Goal: Information Seeking & Learning: Learn about a topic

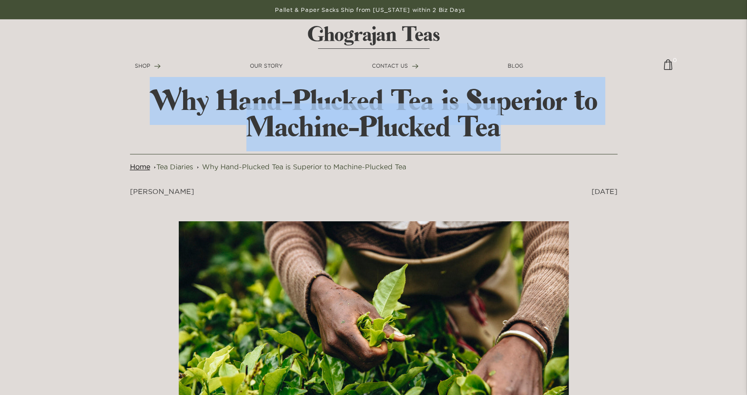
drag, startPoint x: 135, startPoint y: 96, endPoint x: 496, endPoint y: 130, distance: 362.3
click at [496, 130] on h2 "Why Hand-Plucked Tea is Superior to Machine-Plucked Tea" at bounding box center [374, 114] width 488 height 53
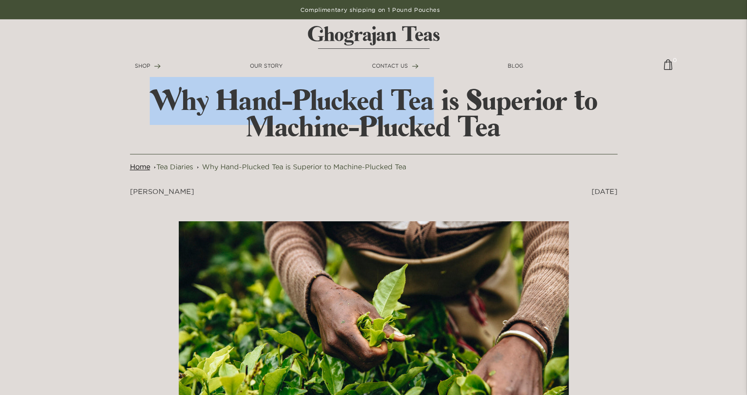
drag, startPoint x: 153, startPoint y: 93, endPoint x: 431, endPoint y: 98, distance: 278.6
click at [431, 98] on h2 "Why Hand-Plucked Tea is Superior to Machine-Plucked Tea" at bounding box center [374, 114] width 488 height 53
click at [429, 101] on h2 "Why Hand-Plucked Tea is Superior to Machine-Plucked Tea" at bounding box center [374, 114] width 488 height 53
click at [435, 102] on h2 "Why Hand-Plucked Tea is Superior to Machine-Plucked Tea" at bounding box center [374, 114] width 488 height 53
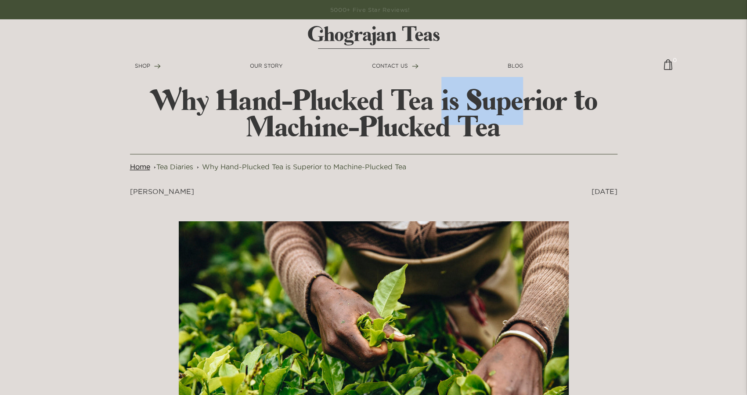
drag, startPoint x: 438, startPoint y: 100, endPoint x: 518, endPoint y: 110, distance: 80.6
click at [518, 110] on h2 "Why Hand-Plucked Tea is Superior to Machine-Plucked Tea" at bounding box center [374, 114] width 488 height 53
click at [517, 111] on h2 "Why Hand-Plucked Tea is Superior to Machine-Plucked Tea" at bounding box center [374, 114] width 488 height 53
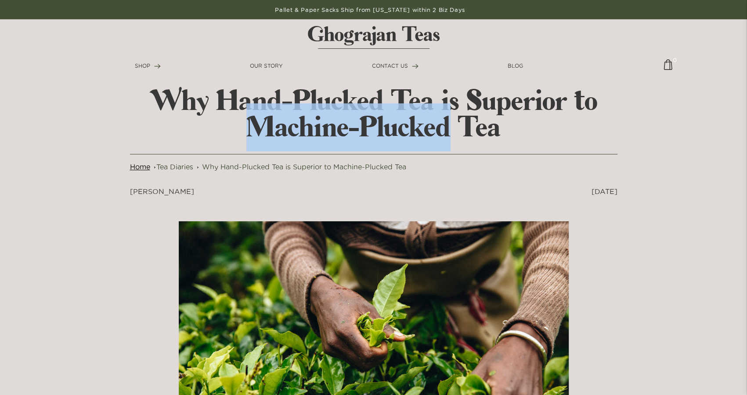
drag, startPoint x: 243, startPoint y: 130, endPoint x: 448, endPoint y: 128, distance: 204.8
click at [448, 128] on h2 "Why Hand-Plucked Tea is Superior to Machine-Plucked Tea" at bounding box center [374, 114] width 488 height 53
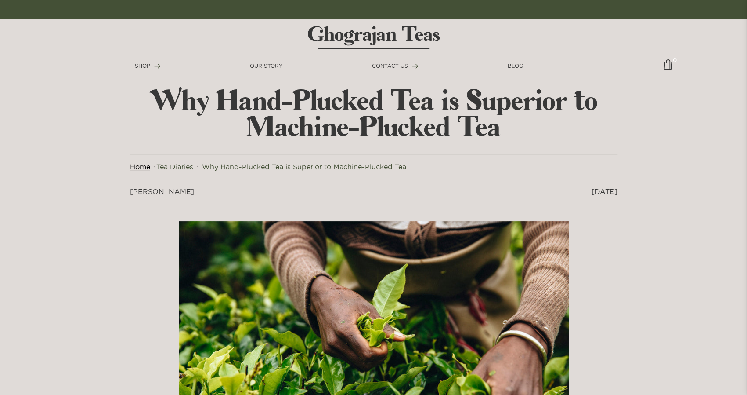
click at [506, 132] on h2 "Why Hand-Plucked Tea is Superior to Machine-Plucked Tea" at bounding box center [374, 114] width 488 height 53
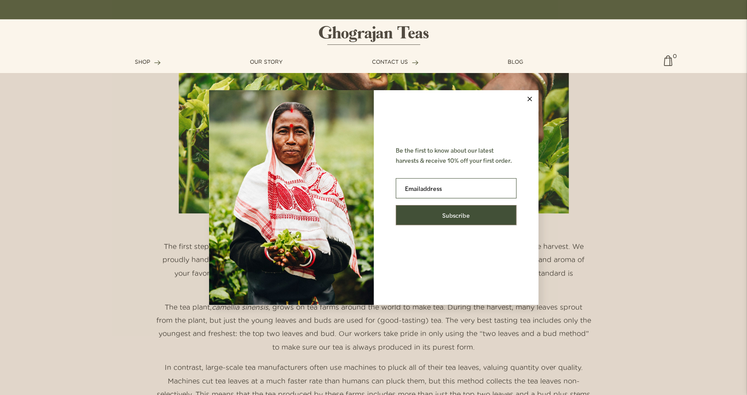
scroll to position [308, 0]
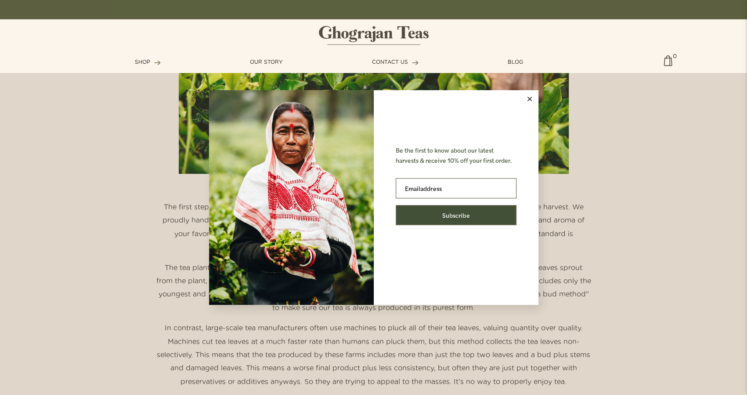
click at [525, 96] on button at bounding box center [530, 99] width 18 height 18
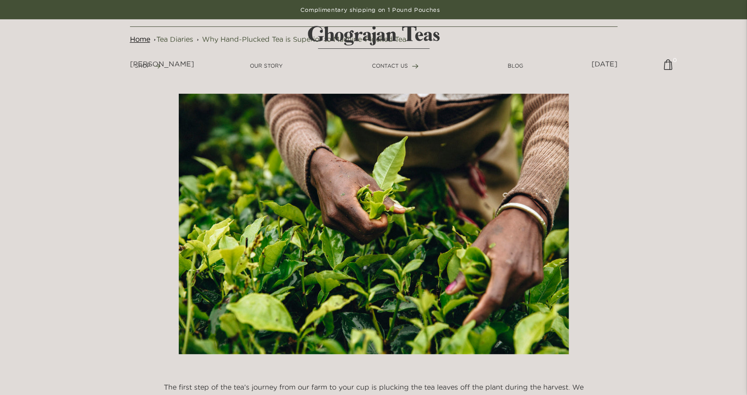
scroll to position [0, 0]
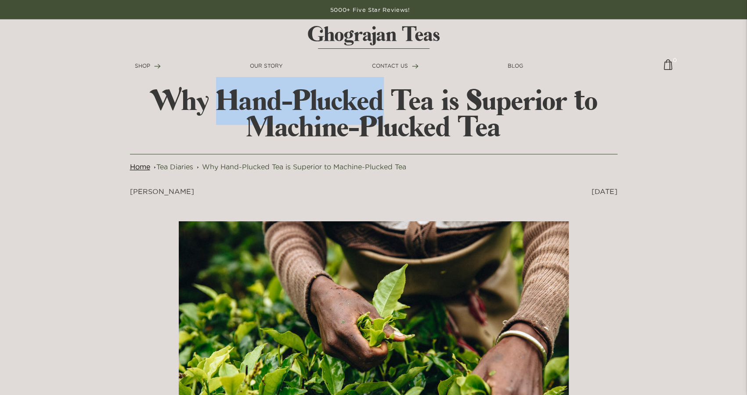
drag, startPoint x: 222, startPoint y: 101, endPoint x: 378, endPoint y: 92, distance: 156.3
click at [378, 92] on h2 "Why Hand-Plucked Tea is Superior to Machine-Plucked Tea" at bounding box center [374, 114] width 488 height 53
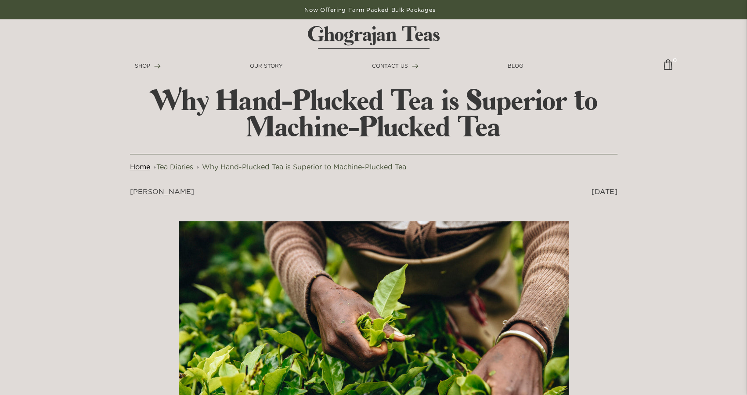
click at [194, 174] on div "Why Hand-Plucked Tea is Superior to Machine-Plucked Tea Home Tea Diaries Why Ha…" at bounding box center [373, 146] width 501 height 116
